Goal: Task Accomplishment & Management: Manage account settings

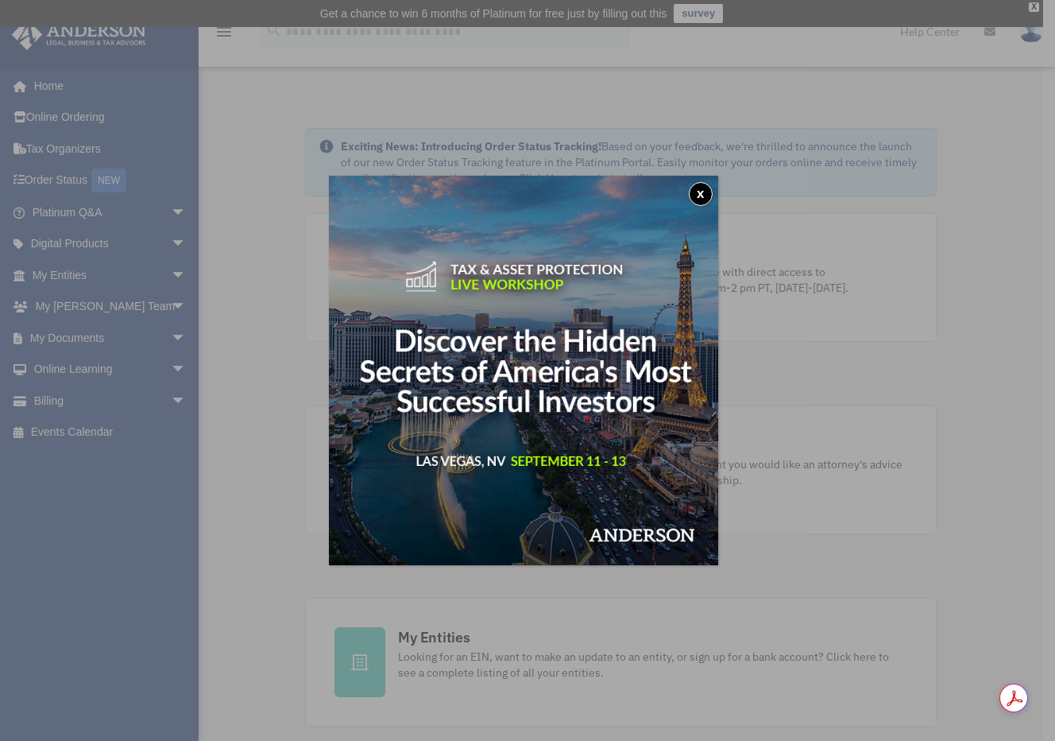
click at [701, 190] on button "x" at bounding box center [701, 194] width 24 height 24
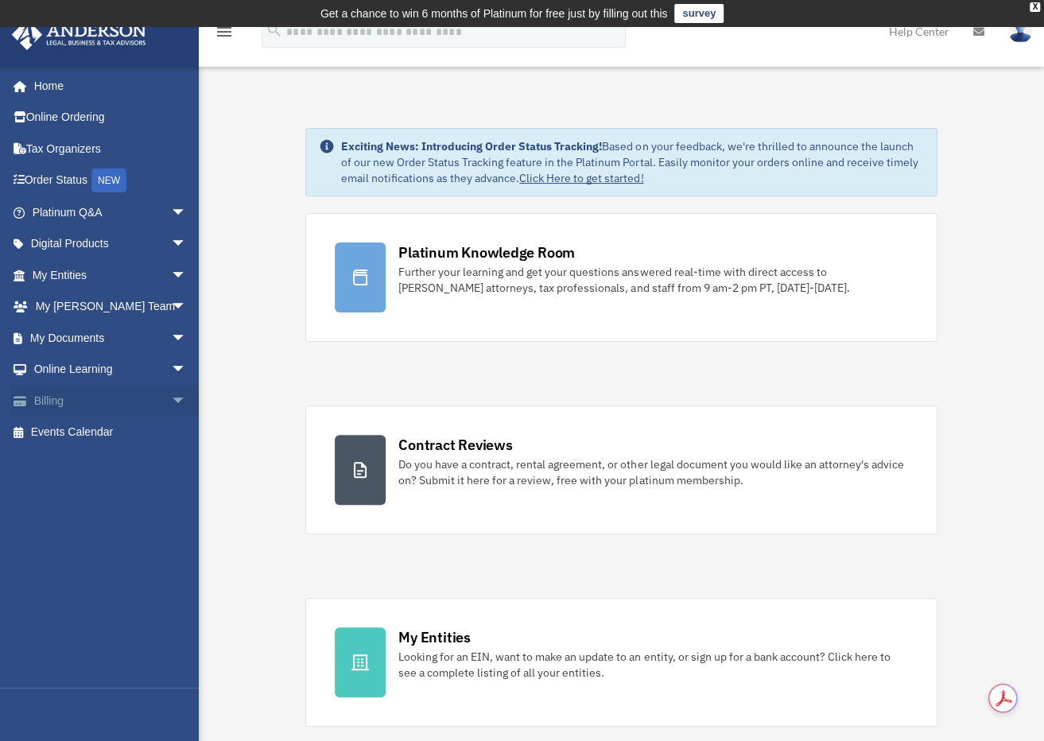
click at [171, 397] on span "arrow_drop_down" at bounding box center [187, 401] width 32 height 33
click at [84, 468] on link "Past Invoices" at bounding box center [116, 464] width 188 height 32
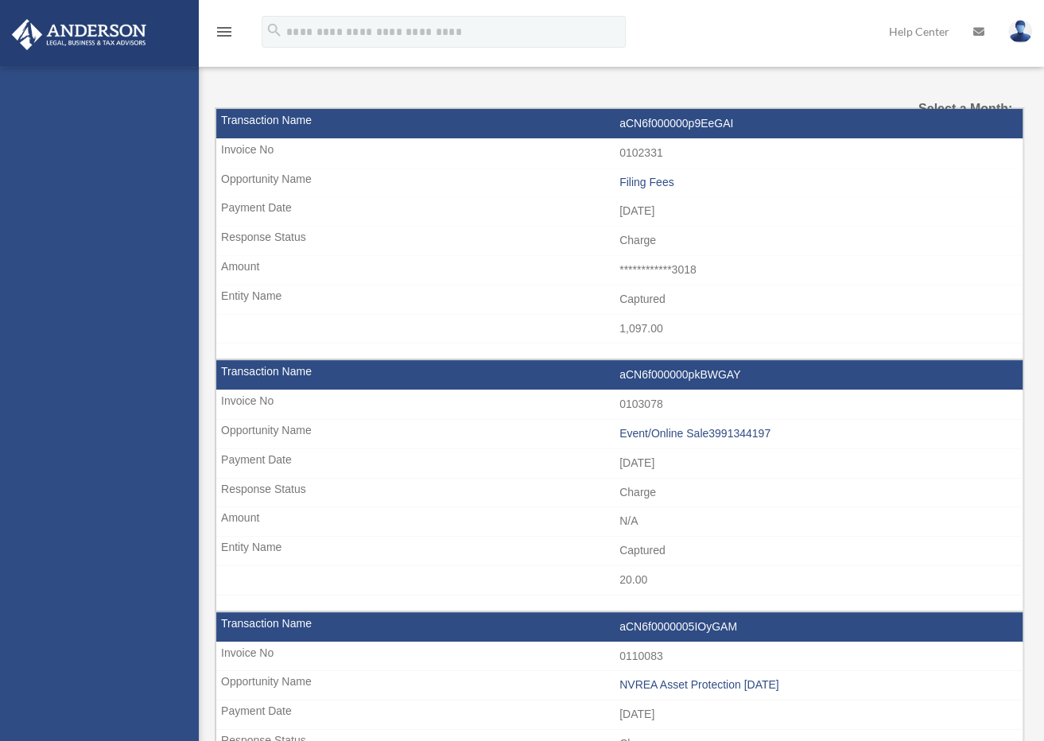
select select
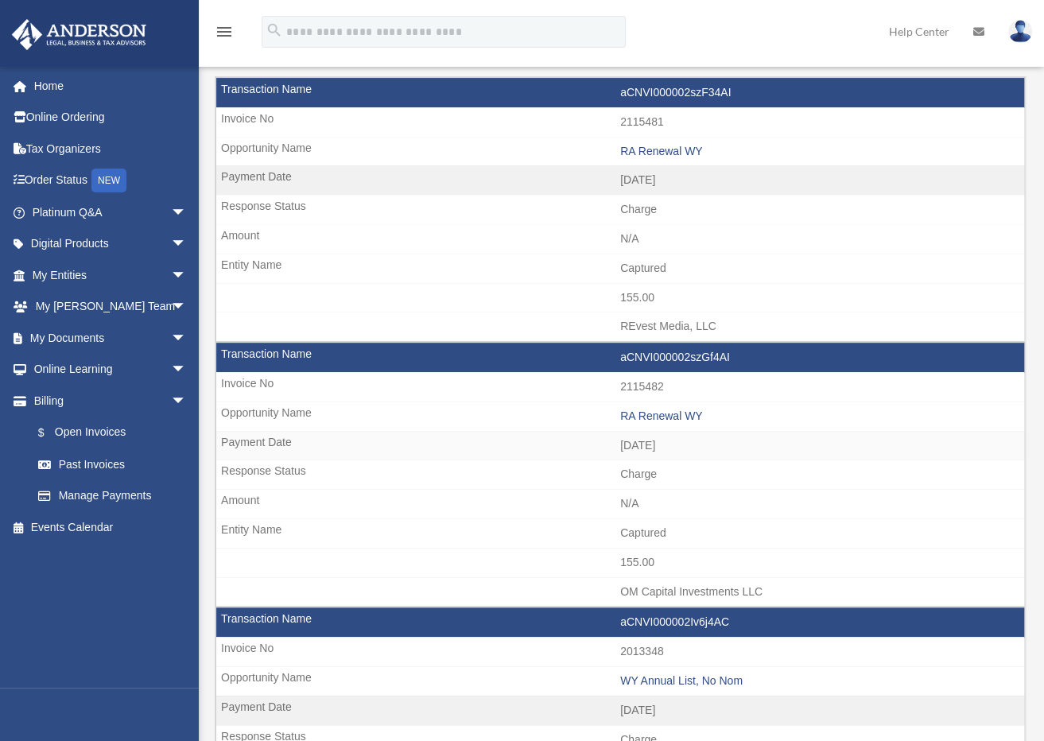
scroll to position [162, 0]
